Goal: Task Accomplishment & Management: Use online tool/utility

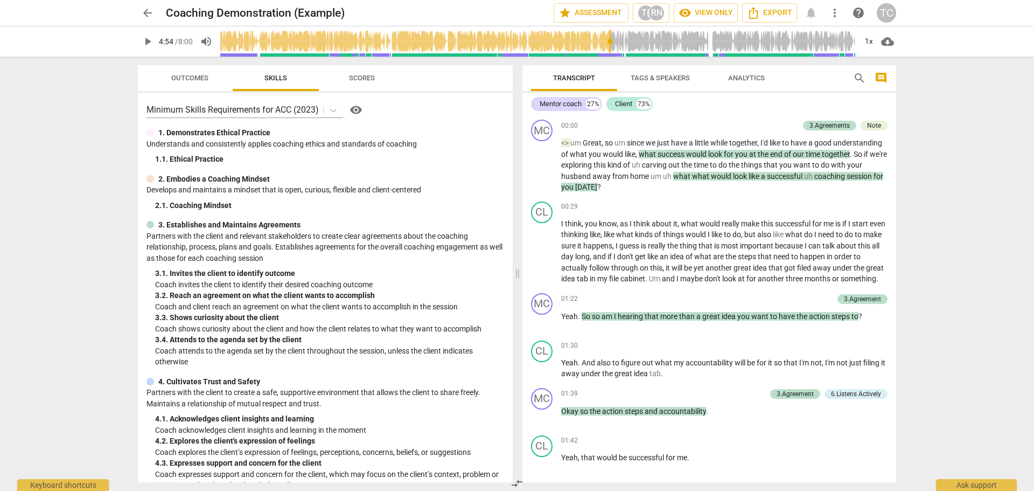
scroll to position [806, 0]
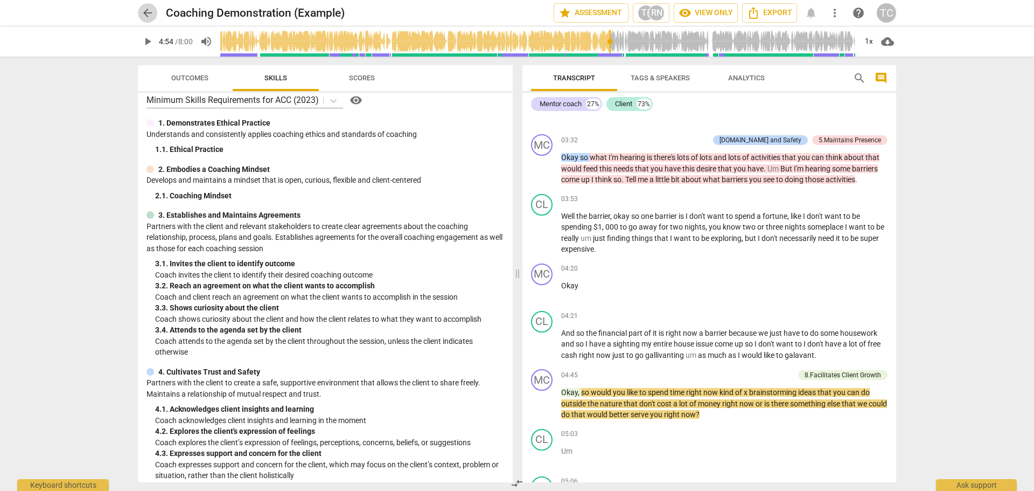
click at [149, 13] on span "arrow_back" at bounding box center [147, 12] width 13 height 13
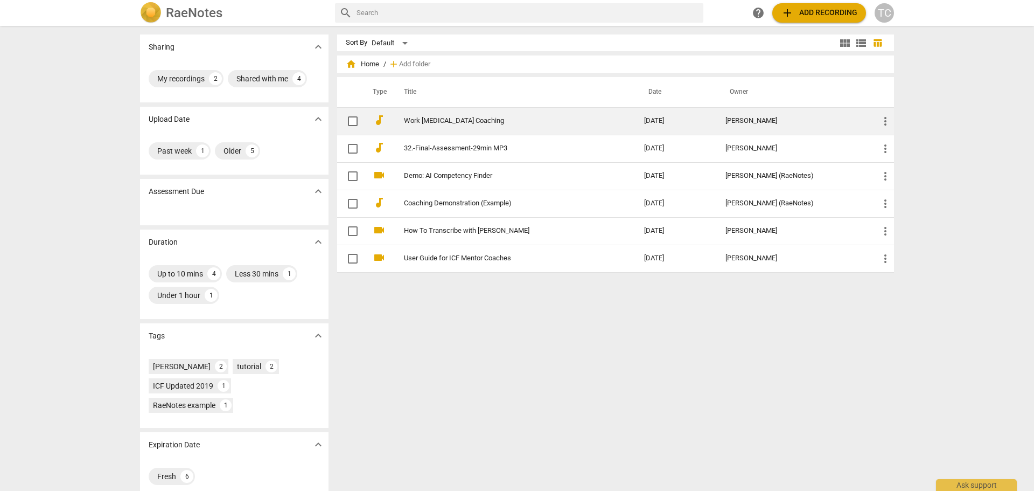
click at [462, 122] on link "Work [MEDICAL_DATA] Coaching" at bounding box center [504, 121] width 201 height 8
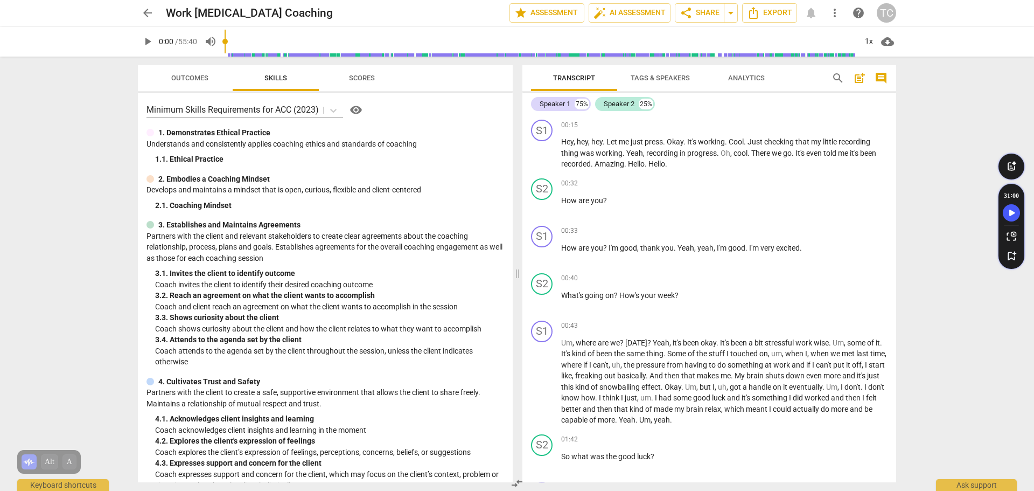
click at [674, 81] on span "Tags & Speakers" at bounding box center [660, 78] width 59 height 8
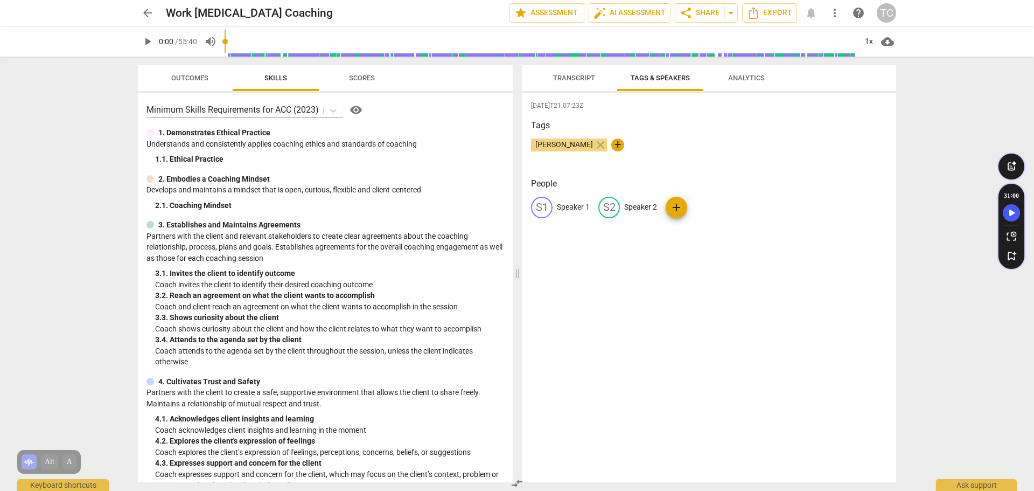
click at [739, 82] on span "Analytics" at bounding box center [746, 78] width 62 height 15
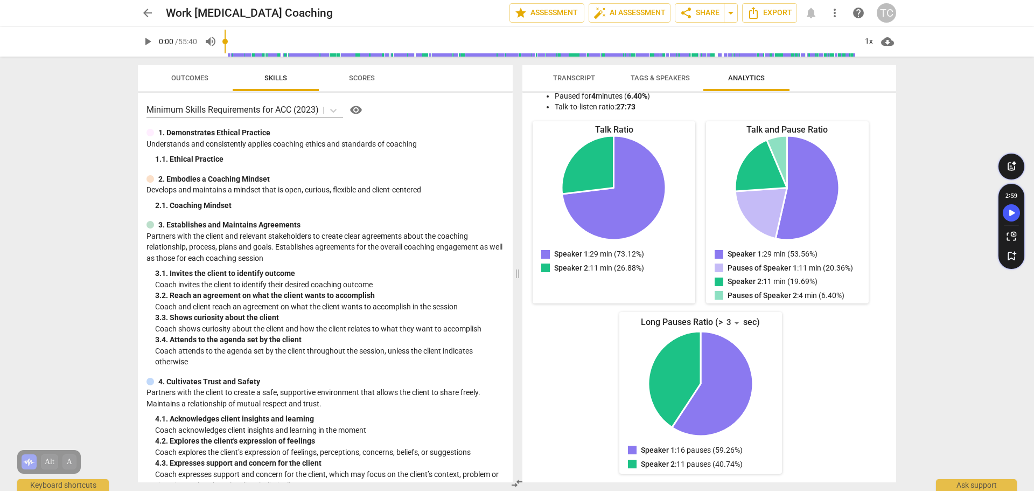
scroll to position [109, 0]
click at [644, 80] on span "Tags & Speakers" at bounding box center [660, 78] width 59 height 8
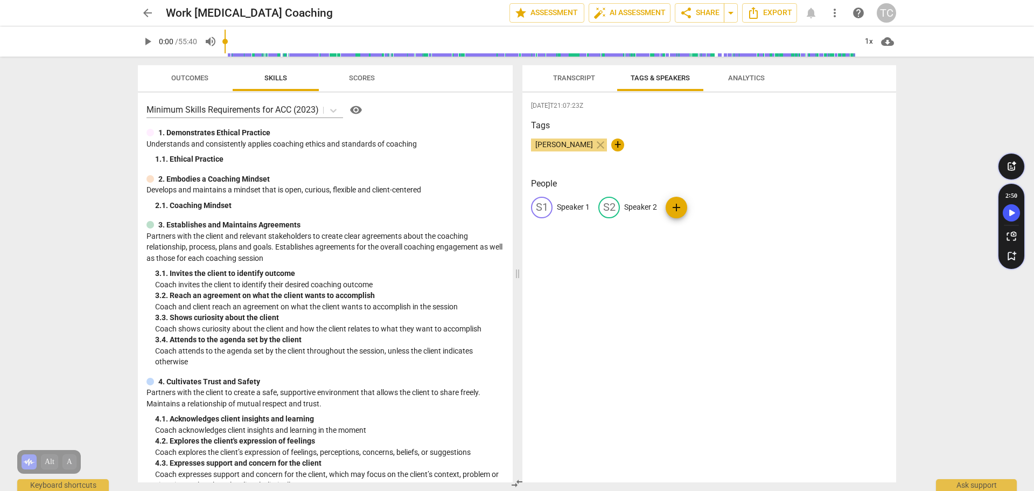
click at [580, 79] on span "Transcript" at bounding box center [574, 78] width 42 height 8
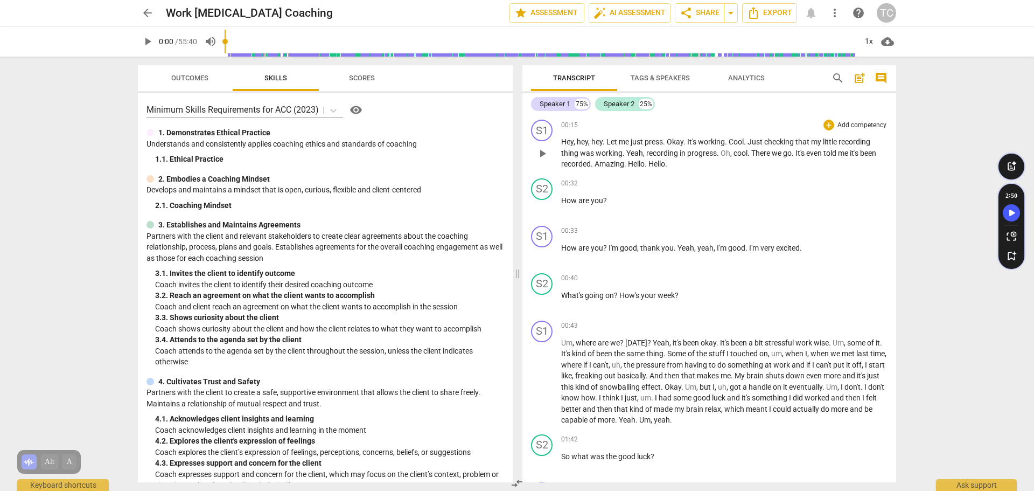
click at [601, 151] on span "working" at bounding box center [609, 153] width 27 height 9
click at [548, 0] on body "arrow_back Work [MEDICAL_DATA] Coaching edit star Assessment auto_fix_high AI A…" at bounding box center [517, 0] width 1034 height 0
drag, startPoint x: 701, startPoint y: 142, endPoint x: 658, endPoint y: 142, distance: 43.6
click at [701, 142] on span "working" at bounding box center [711, 141] width 27 height 9
click at [185, 80] on span "Outcomes" at bounding box center [189, 78] width 37 height 8
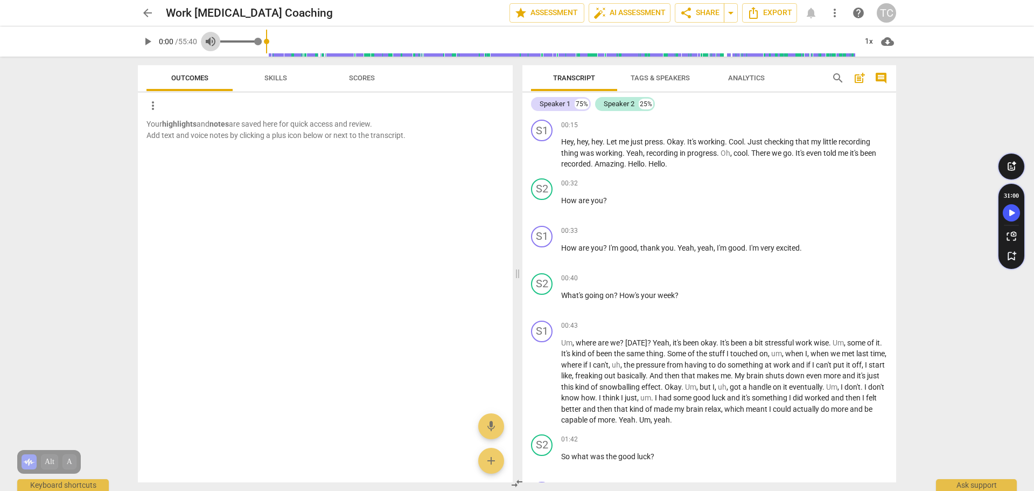
click at [210, 41] on span "volume_up" at bounding box center [210, 41] width 13 height 13
click at [205, 44] on span "volume_off" at bounding box center [210, 41] width 19 height 13
type input "1"
click at [144, 43] on span "play_arrow" at bounding box center [147, 41] width 13 height 13
drag, startPoint x: 226, startPoint y: 44, endPoint x: 251, endPoint y: 44, distance: 25.3
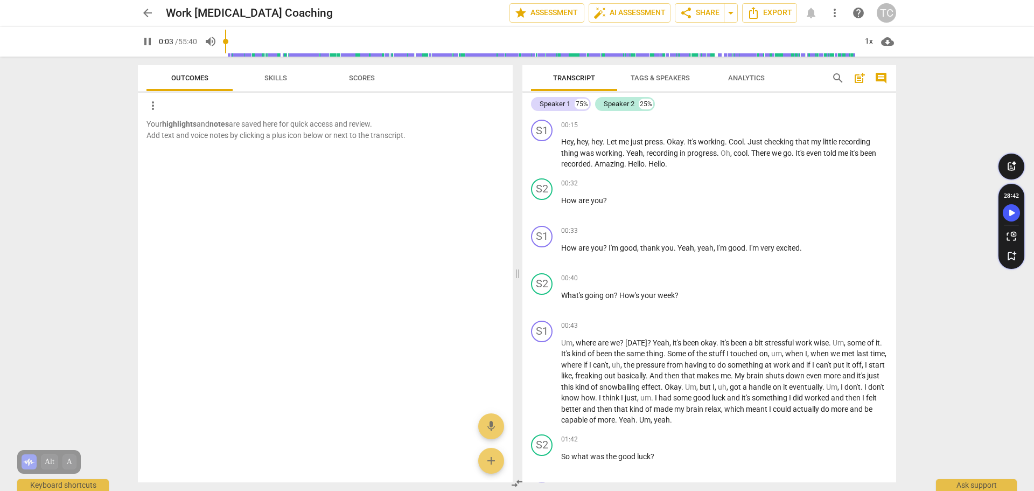
click at [251, 44] on div "pause 0:03 / 55:40 volume_up 1x cloud_download" at bounding box center [517, 41] width 758 height 30
click at [233, 41] on input "range" at bounding box center [541, 41] width 632 height 34
click at [652, 78] on span "Tags & Speakers" at bounding box center [660, 78] width 59 height 8
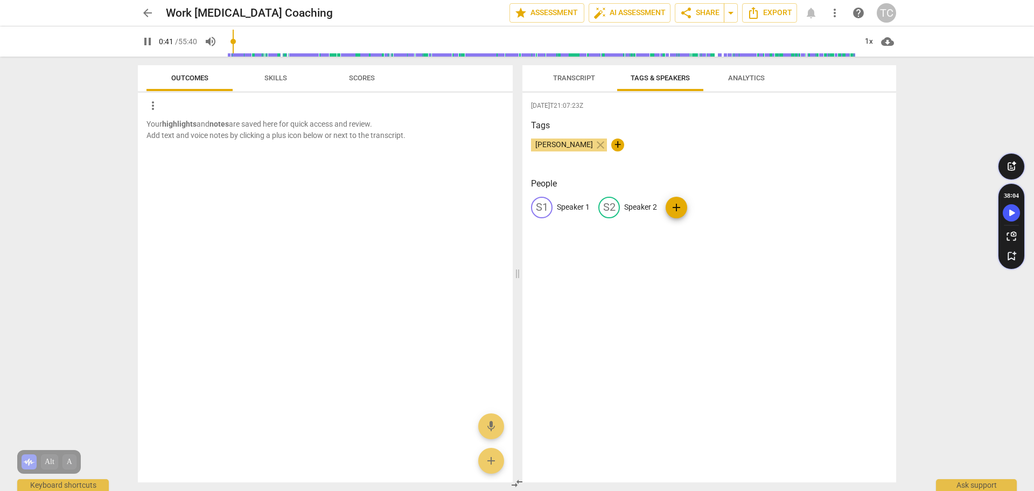
click at [615, 210] on div "S2" at bounding box center [609, 208] width 22 height 22
type input "45"
type input "T"
type input "45"
type input "[PERSON_NAME]"
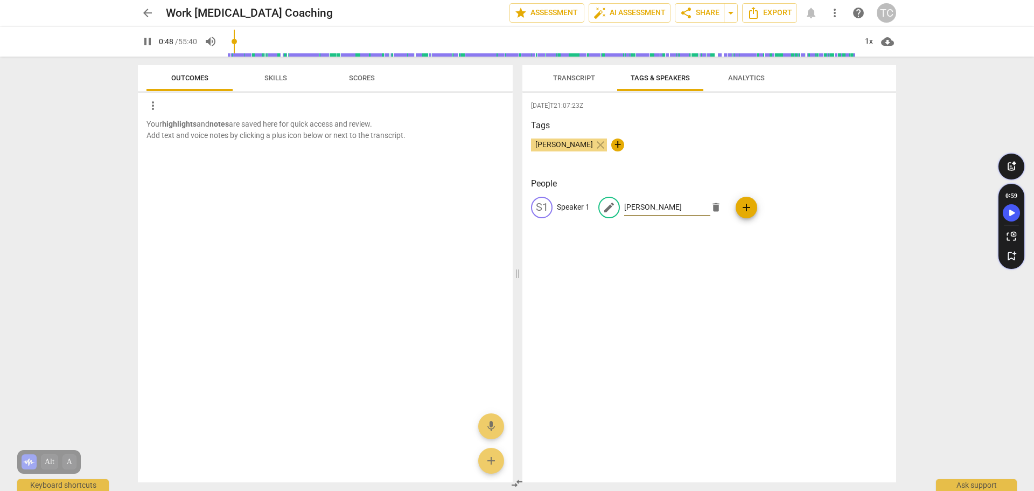
type input "48"
type input "[PERSON_NAME]"
click at [644, 245] on div "[DATE]T21:07:23Z Tags [PERSON_NAME] close + People S1 Speaker 1 edit [PERSON_NA…" at bounding box center [709, 287] width 374 height 389
click at [573, 79] on span "Transcript" at bounding box center [574, 78] width 42 height 8
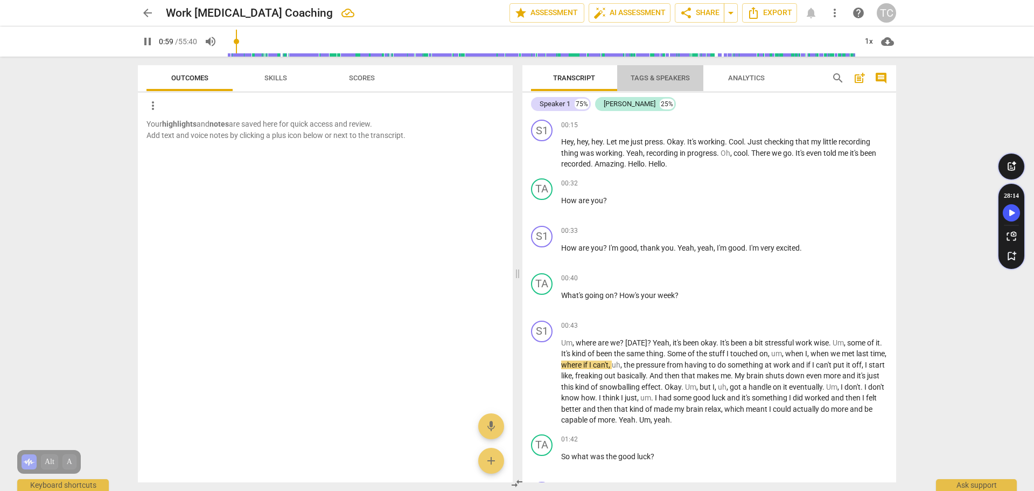
click at [662, 80] on span "Tags & Speakers" at bounding box center [660, 78] width 59 height 8
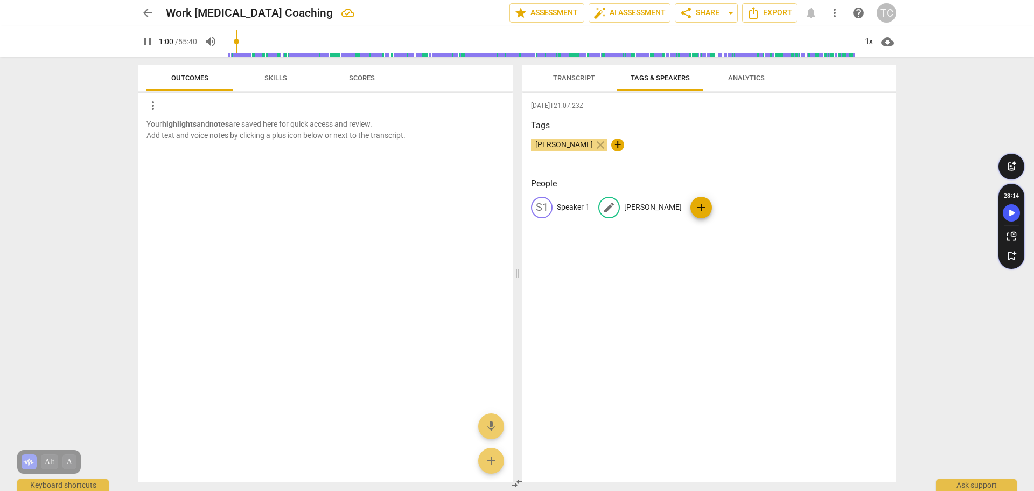
click at [631, 208] on p "[PERSON_NAME]" at bounding box center [653, 206] width 58 height 11
type input "62"
type input "Coa"
type input "63"
type input "Coach"
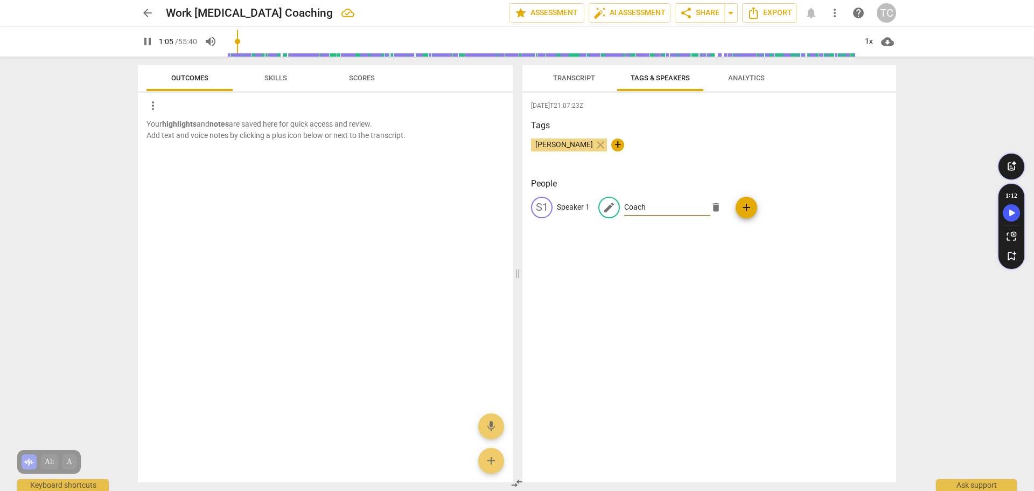
type input "66"
type input "Coach"
click at [667, 268] on div "[DATE]T21:07:23Z Tags [PERSON_NAME] close + People S1 Speaker 1 edit Coach dele…" at bounding box center [709, 287] width 374 height 389
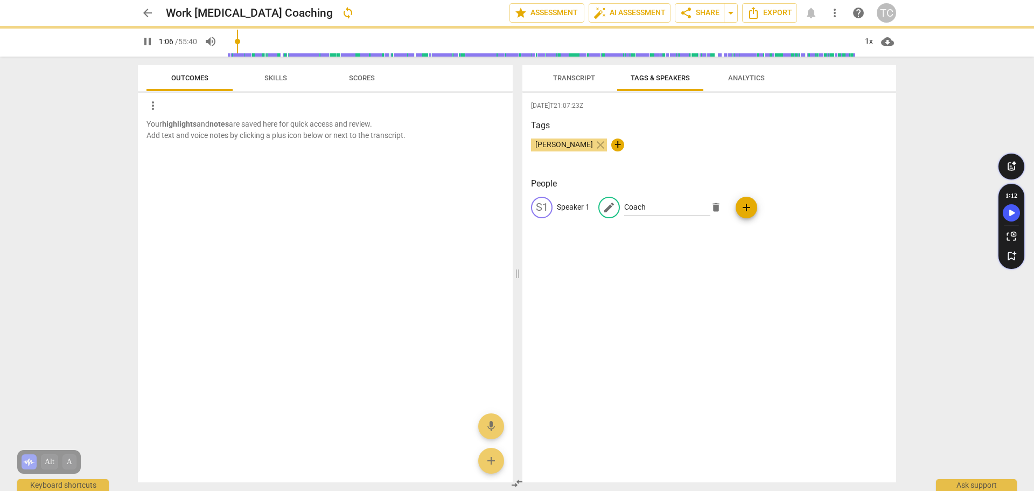
click at [580, 81] on span "Transcript" at bounding box center [574, 78] width 42 height 8
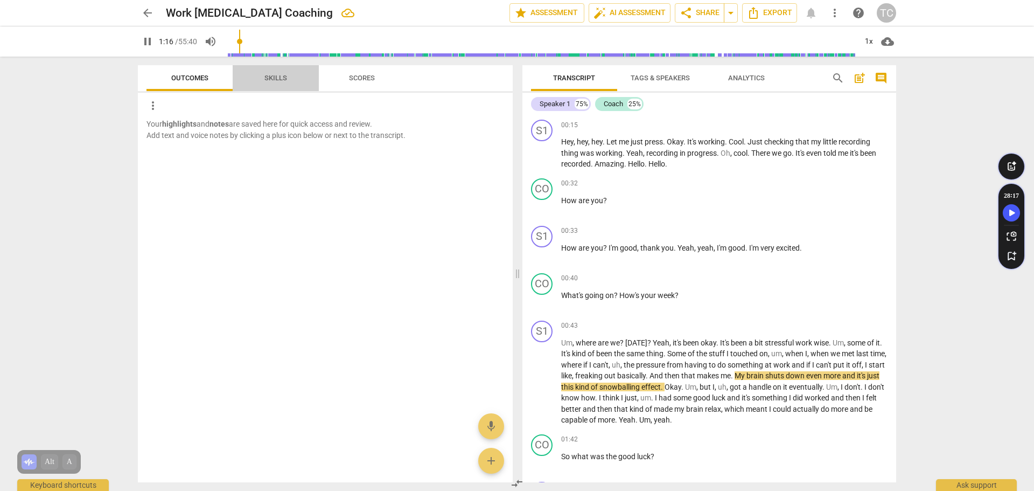
click at [273, 77] on span "Skills" at bounding box center [275, 78] width 23 height 8
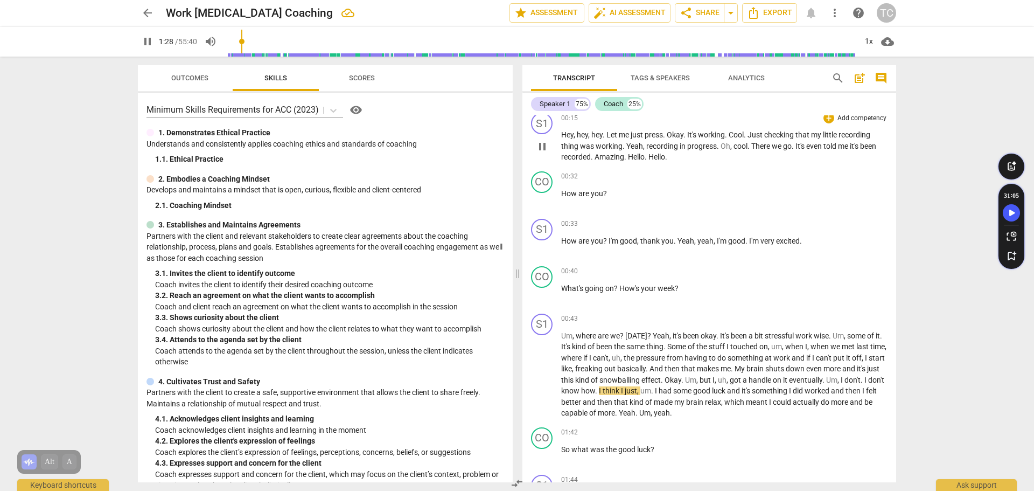
scroll to position [0, 0]
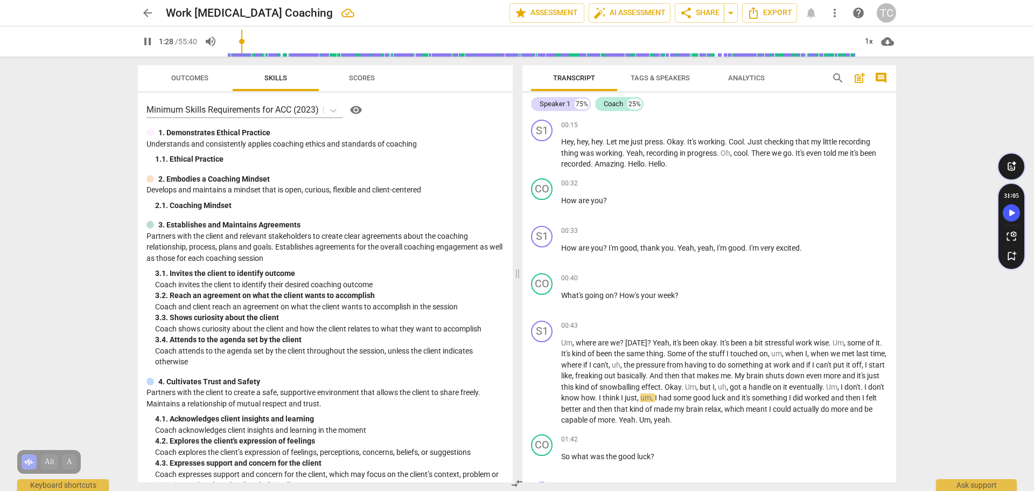
click at [661, 80] on span "Tags & Speakers" at bounding box center [660, 78] width 59 height 8
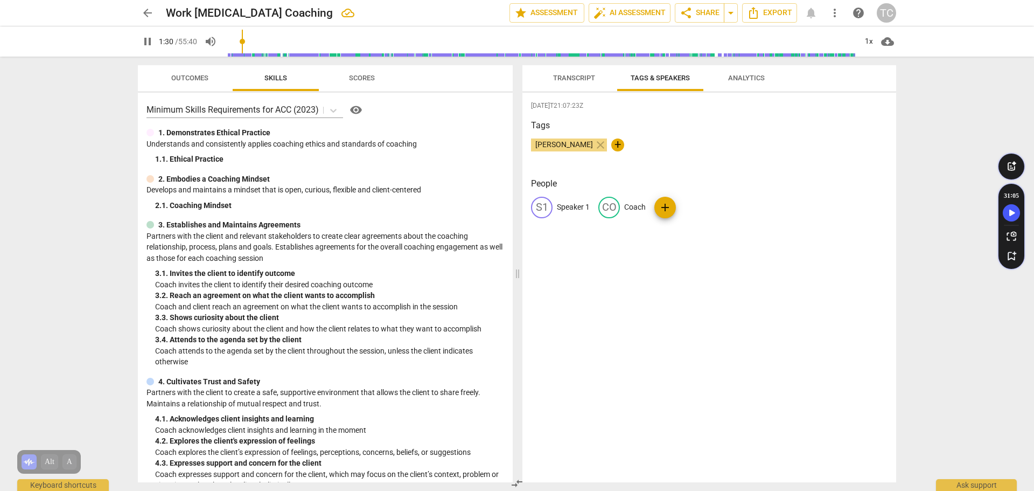
click at [752, 81] on span "Analytics" at bounding box center [746, 78] width 37 height 8
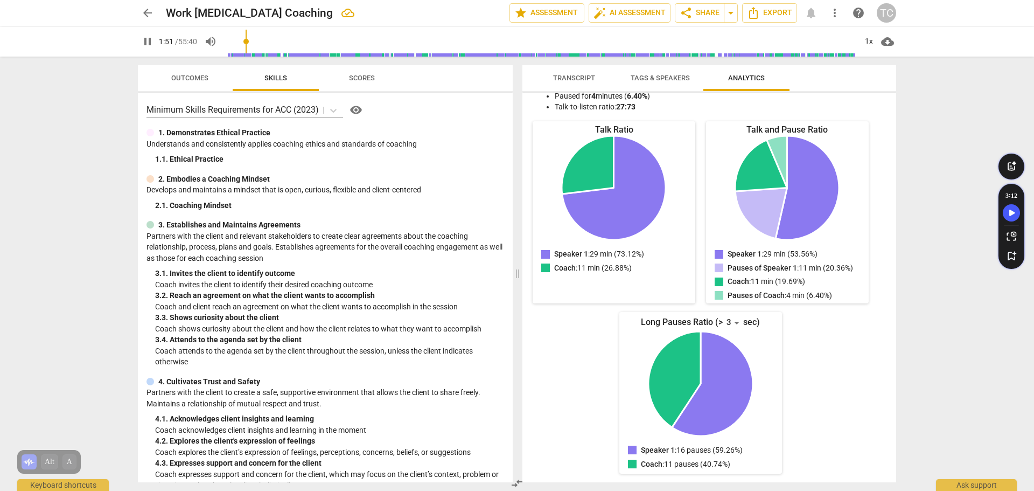
click at [147, 39] on span "pause" at bounding box center [147, 41] width 13 height 13
type input "112"
click at [646, 72] on span "Tags & Speakers" at bounding box center [660, 78] width 85 height 15
